Goal: Task Accomplishment & Management: Manage account settings

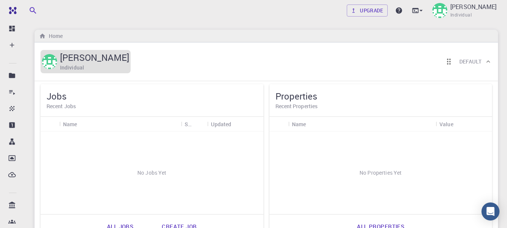
click at [122, 54] on h5 "[PERSON_NAME]" at bounding box center [94, 57] width 69 height 12
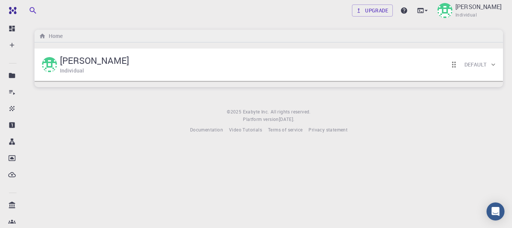
click at [492, 64] on icon at bounding box center [494, 64] width 4 height 2
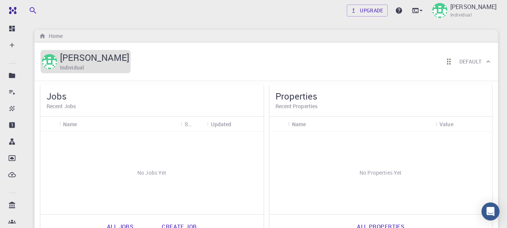
click at [67, 65] on h6 "Individual" at bounding box center [72, 67] width 24 height 8
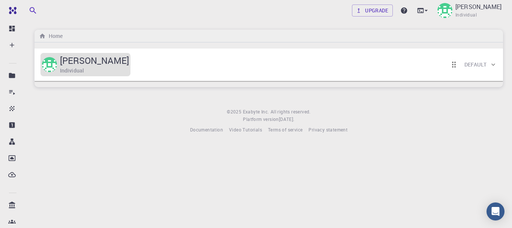
click at [67, 65] on h5 "[PERSON_NAME]" at bounding box center [94, 60] width 69 height 12
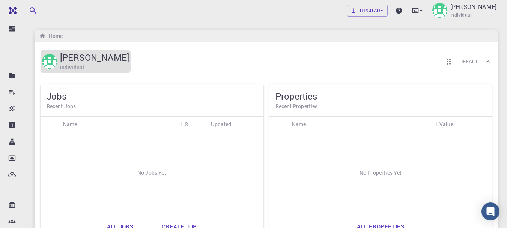
click at [67, 65] on h6 "Individual" at bounding box center [72, 67] width 24 height 8
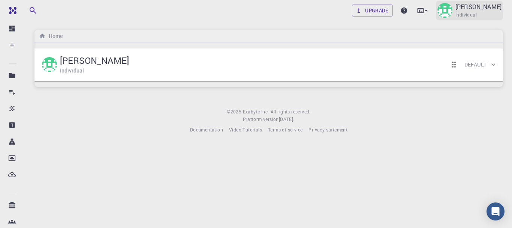
click at [456, 6] on p "[PERSON_NAME]" at bounding box center [479, 6] width 46 height 9
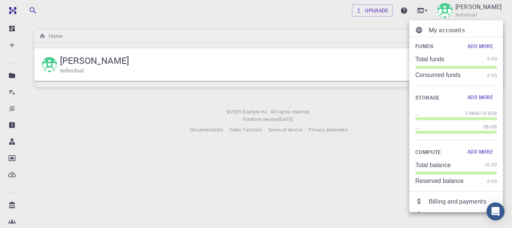
click at [397, 9] on div at bounding box center [256, 114] width 512 height 228
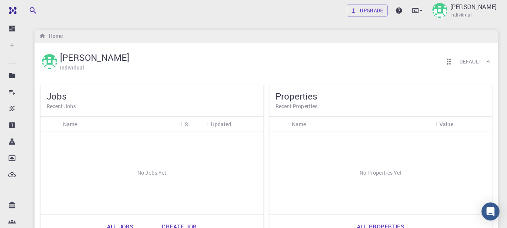
click at [220, 57] on div "[PERSON_NAME] Individual Default" at bounding box center [262, 61] width 444 height 23
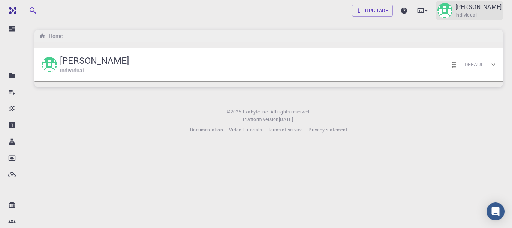
click at [456, 9] on p "[PERSON_NAME]" at bounding box center [479, 6] width 46 height 9
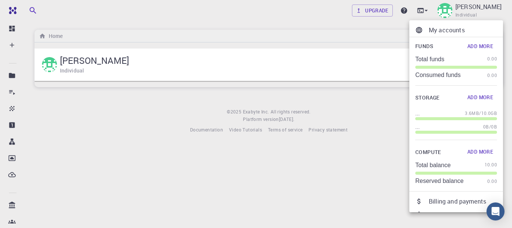
click at [438, 28] on p "My accounts" at bounding box center [463, 29] width 68 height 9
